Goal: Task Accomplishment & Management: Use online tool/utility

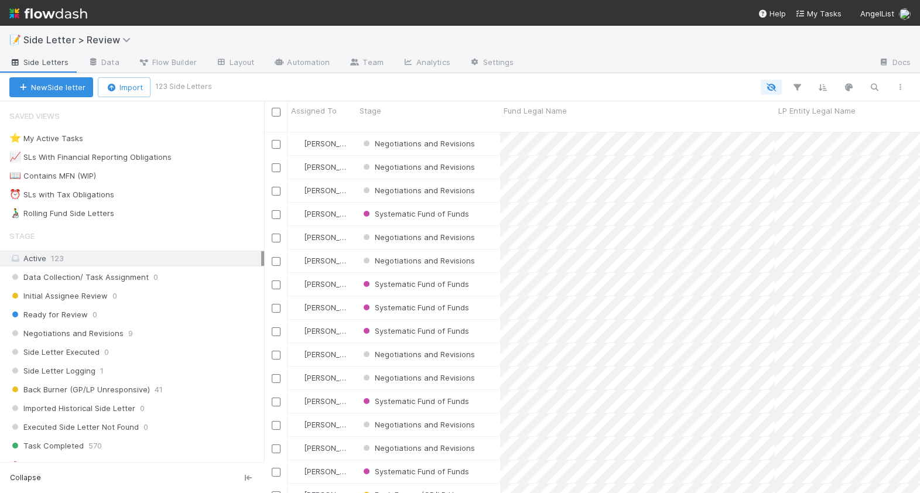
scroll to position [371, 656]
click at [57, 84] on button "New Side letter" at bounding box center [51, 87] width 84 height 20
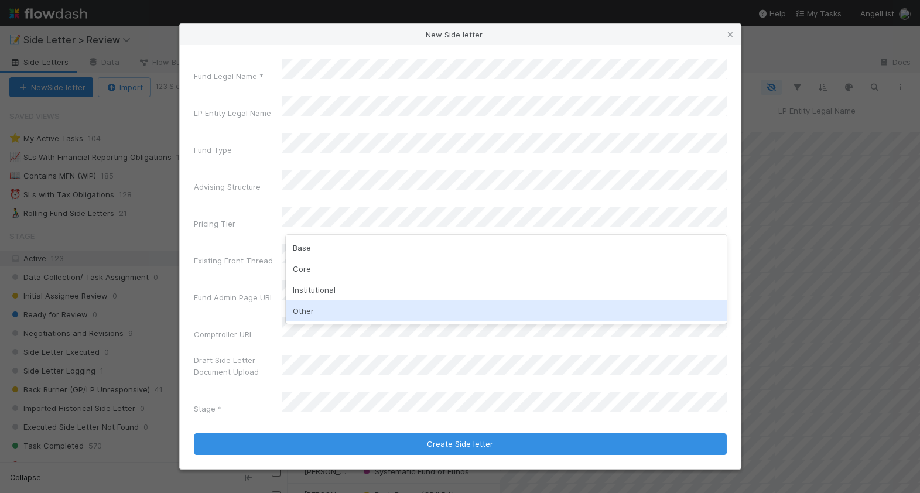
click at [342, 302] on div "Other" at bounding box center [506, 311] width 441 height 21
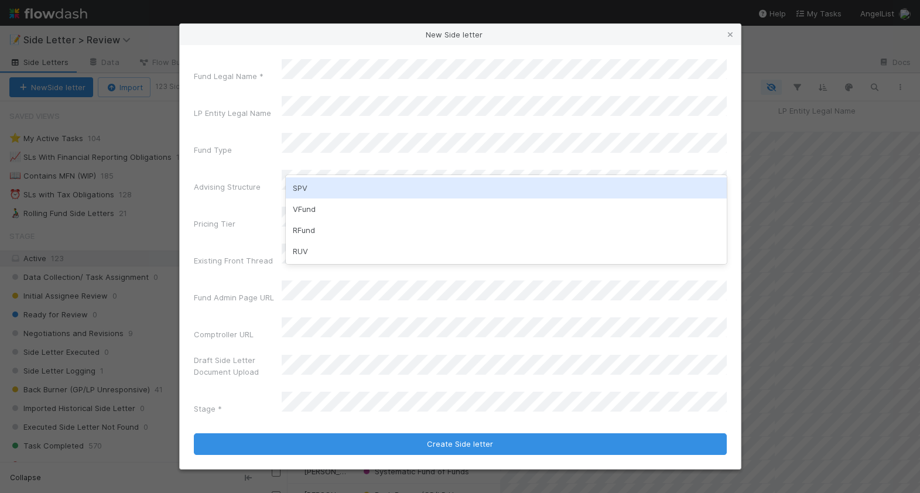
click at [329, 183] on div "SPV" at bounding box center [506, 188] width 441 height 21
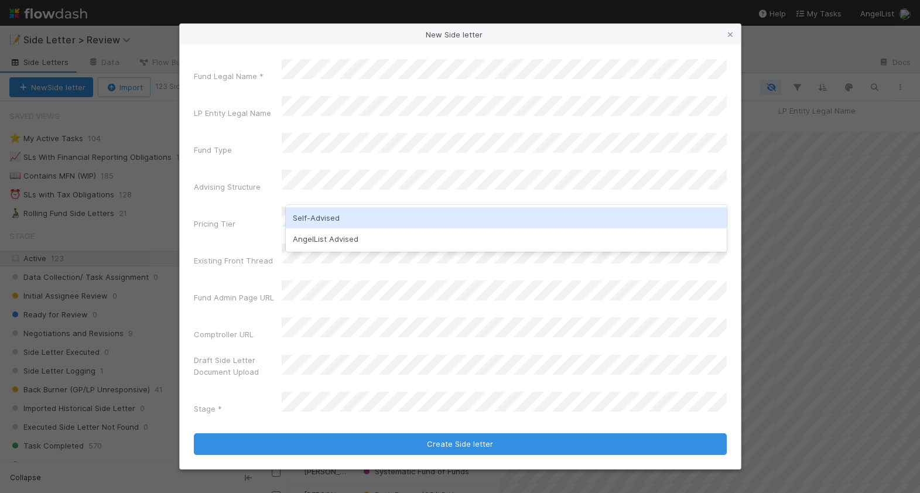
click at [328, 217] on div "Self-Advised" at bounding box center [506, 217] width 441 height 21
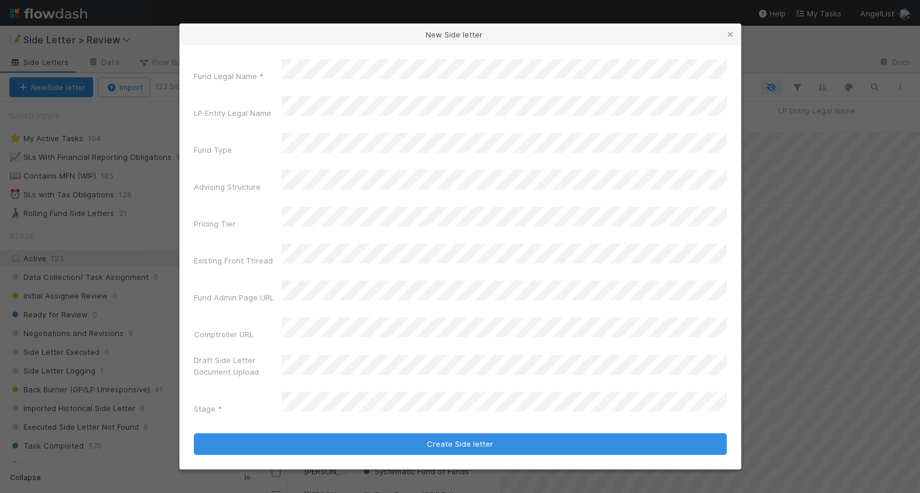
click at [177, 114] on div "New Side letter Fund Legal Name * LP Entity Legal Name Fund Type Advising Struc…" at bounding box center [460, 246] width 920 height 493
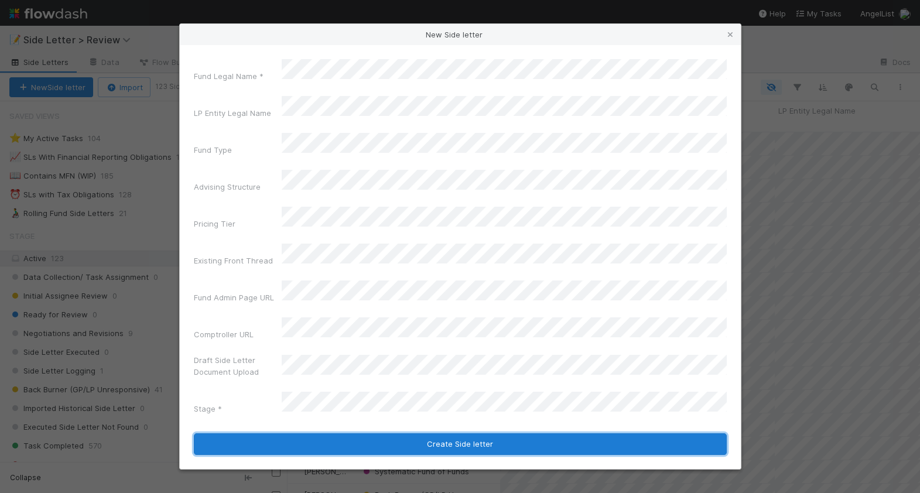
click at [351, 434] on button "Create Side letter" at bounding box center [460, 445] width 533 height 22
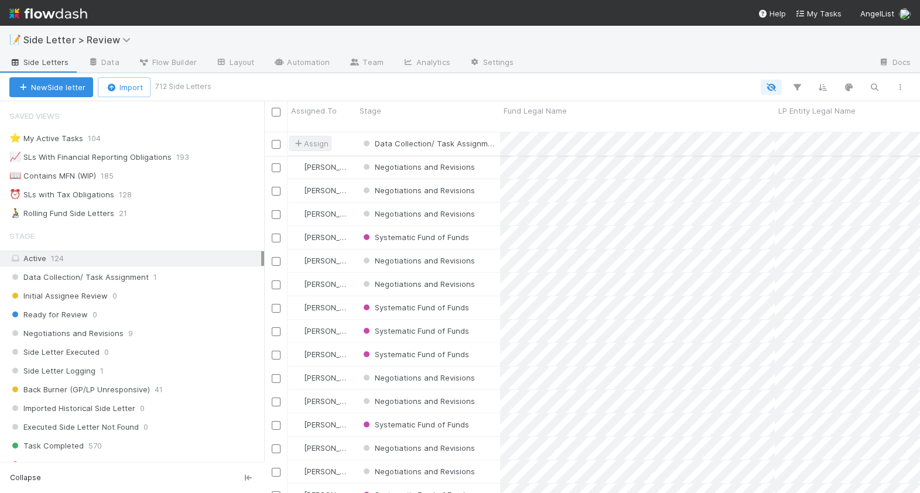
click at [316, 138] on span "Assign" at bounding box center [310, 144] width 36 height 12
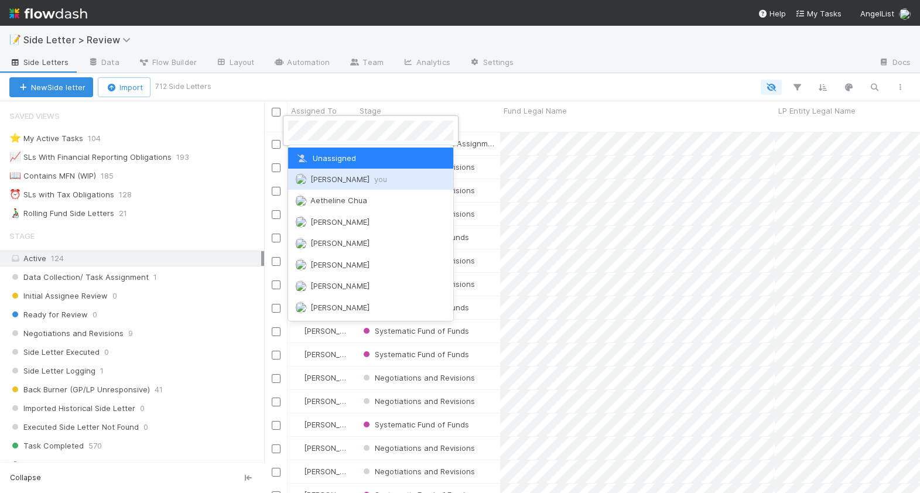
click at [333, 175] on span "[PERSON_NAME] you" at bounding box center [349, 179] width 77 height 9
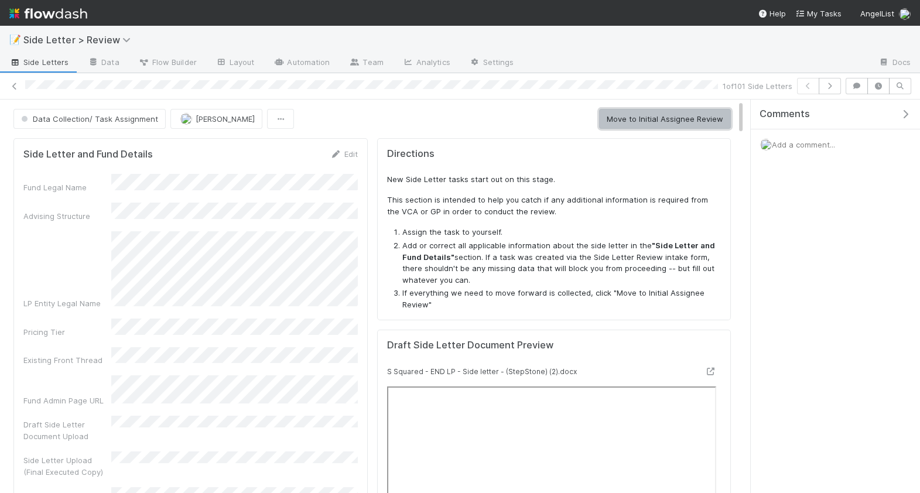
click at [640, 123] on button "Move to Initial Assignee Review" at bounding box center [665, 119] width 132 height 20
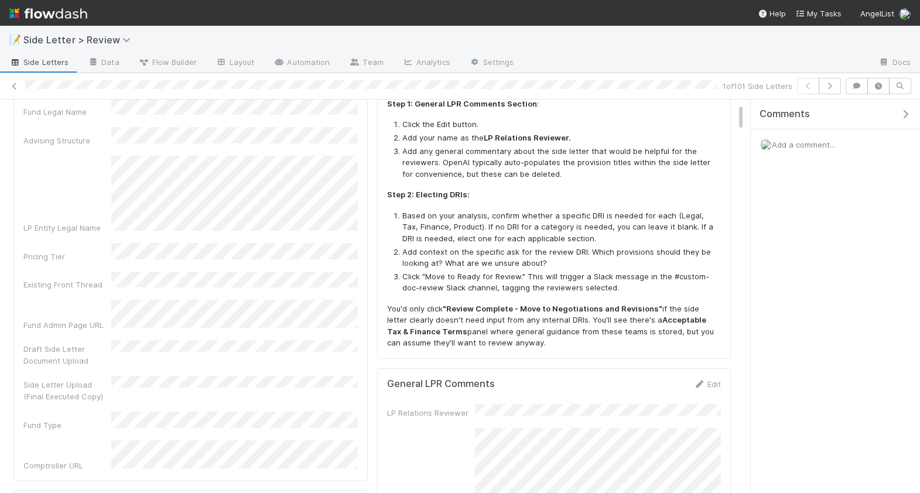
scroll to position [76, 0]
click at [713, 379] on link "Edit" at bounding box center [708, 383] width 28 height 9
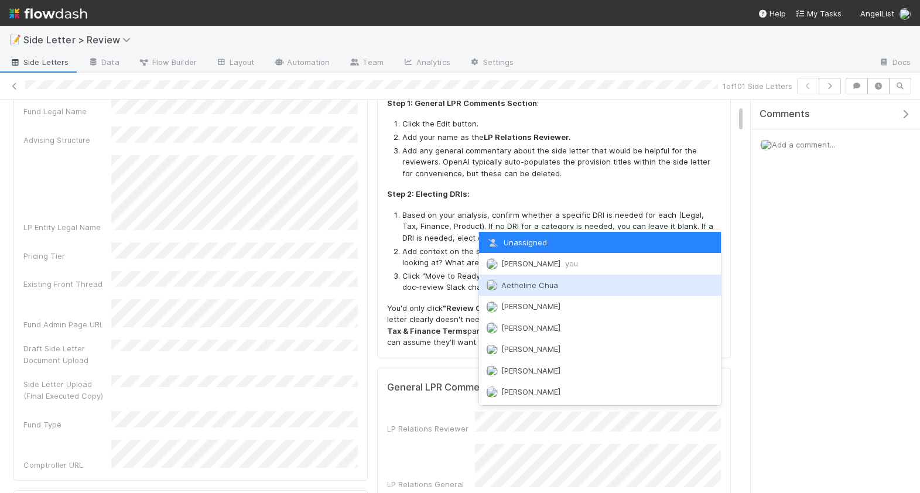
click at [568, 269] on div "[PERSON_NAME] you" at bounding box center [600, 263] width 242 height 21
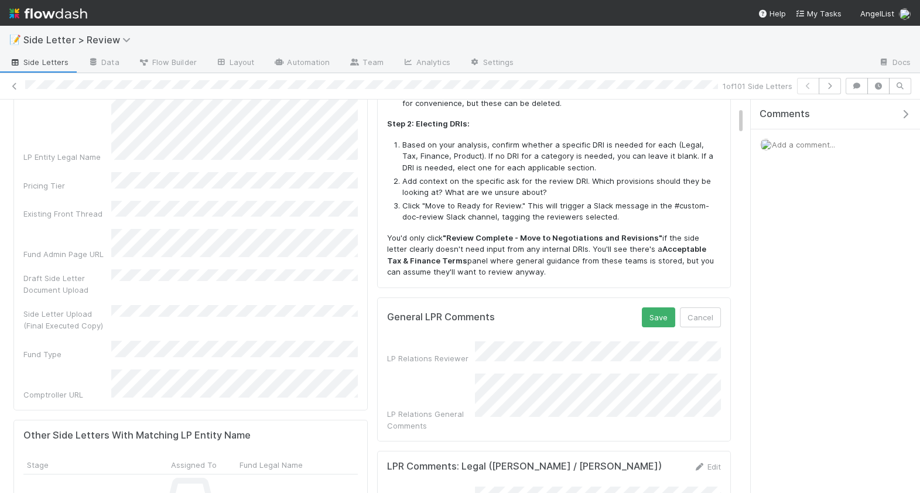
scroll to position [216, 0]
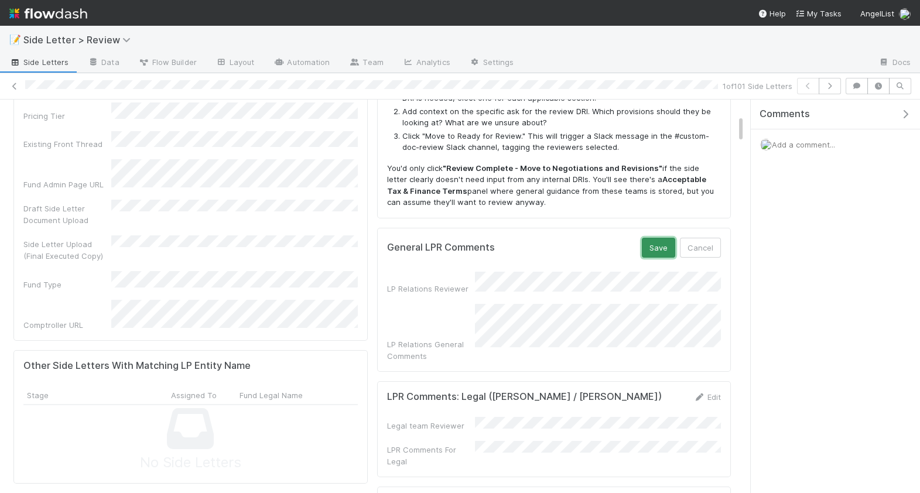
click at [650, 254] on button "Save" at bounding box center [658, 248] width 33 height 20
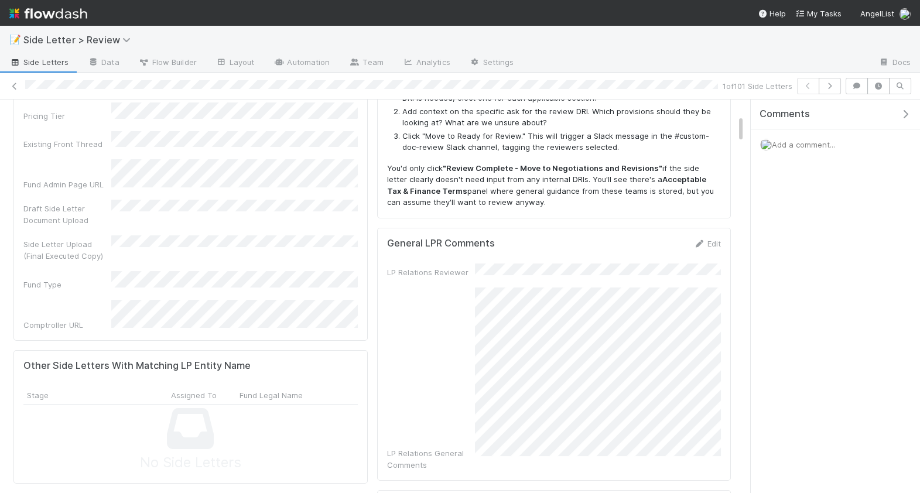
scroll to position [0, 0]
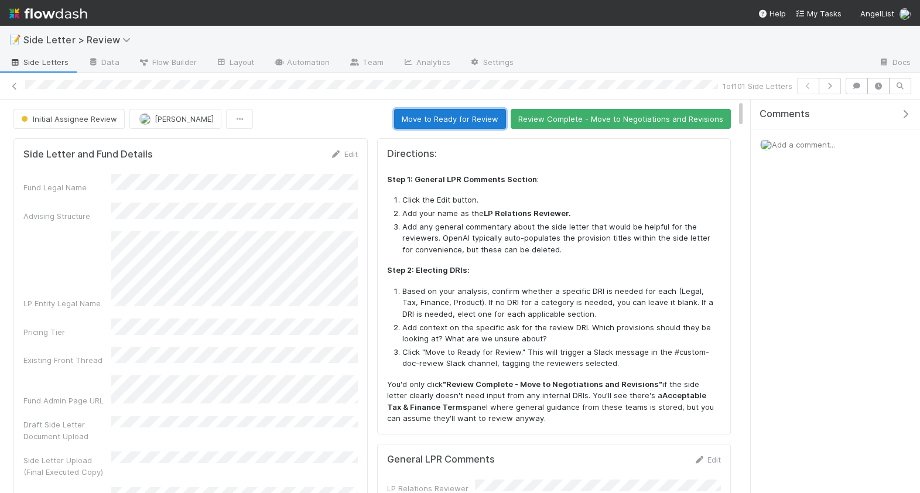
drag, startPoint x: 470, startPoint y: 122, endPoint x: 594, endPoint y: 195, distance: 143.9
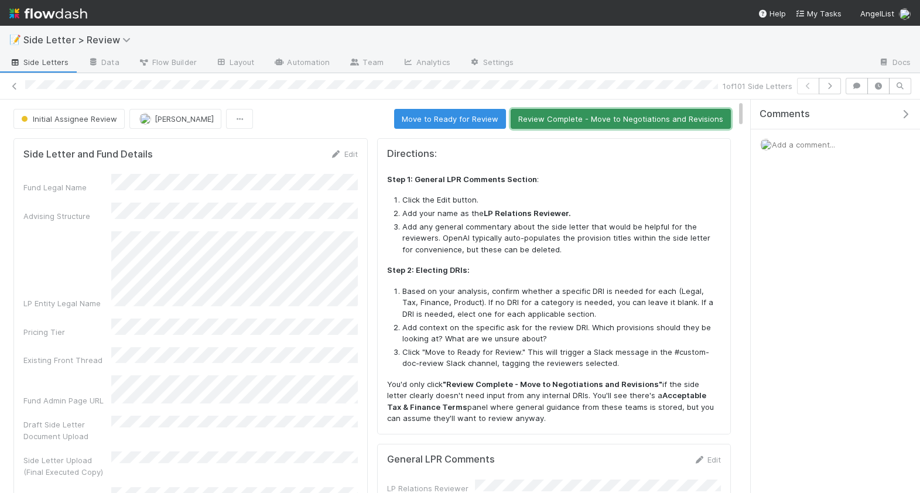
click at [584, 121] on button "Review Complete - Move to Negotiations and Revisions" at bounding box center [621, 119] width 220 height 20
